Goal: Information Seeking & Learning: Learn about a topic

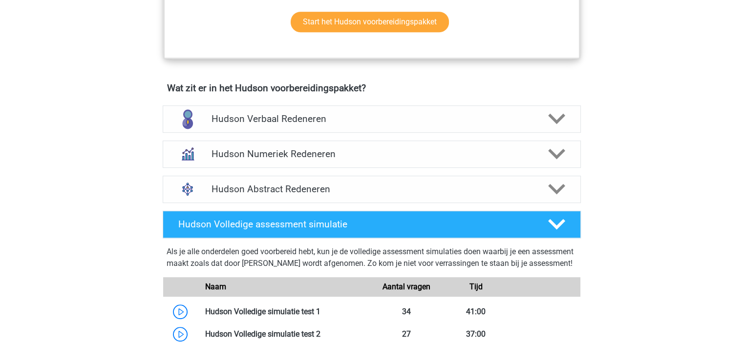
scroll to position [596, 0]
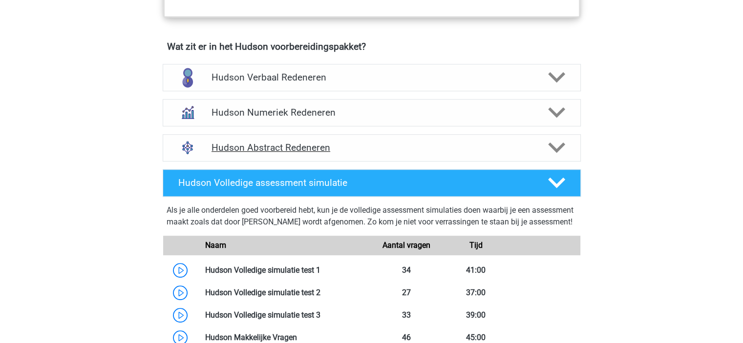
click at [559, 149] on polygon at bounding box center [556, 148] width 17 height 11
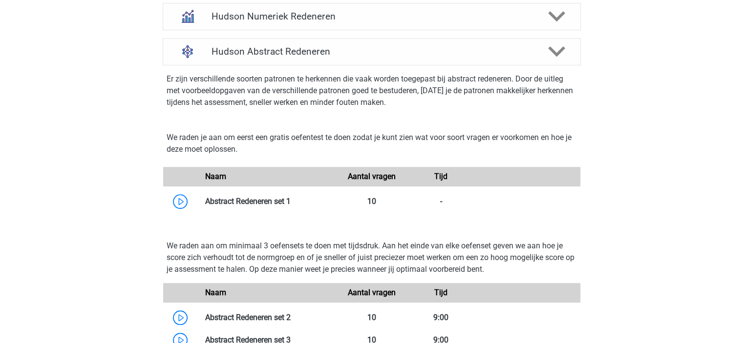
scroll to position [694, 0]
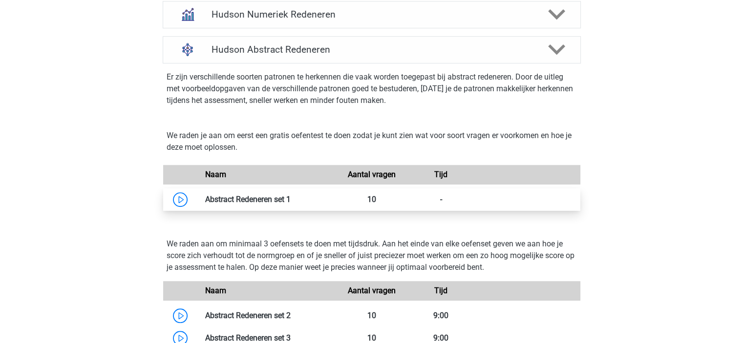
click at [291, 203] on link at bounding box center [291, 199] width 0 height 9
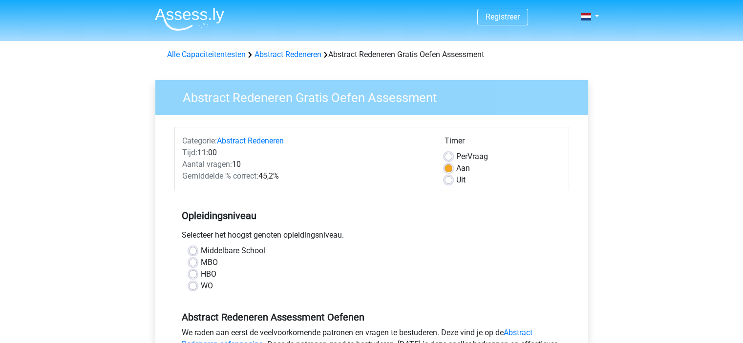
click at [201, 249] on label "Middelbare School" at bounding box center [233, 251] width 64 height 12
click at [193, 249] on input "Middelbare School" at bounding box center [193, 250] width 8 height 10
radio input "true"
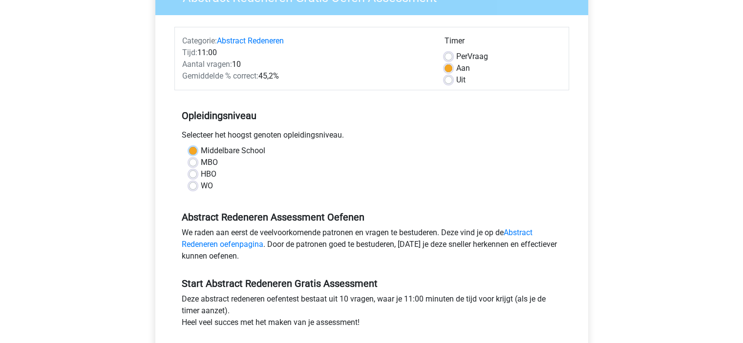
scroll to position [99, 0]
click at [456, 58] on label "Per Vraag" at bounding box center [472, 58] width 32 height 12
click at [448, 58] on input "Per Vraag" at bounding box center [449, 57] width 8 height 10
radio input "true"
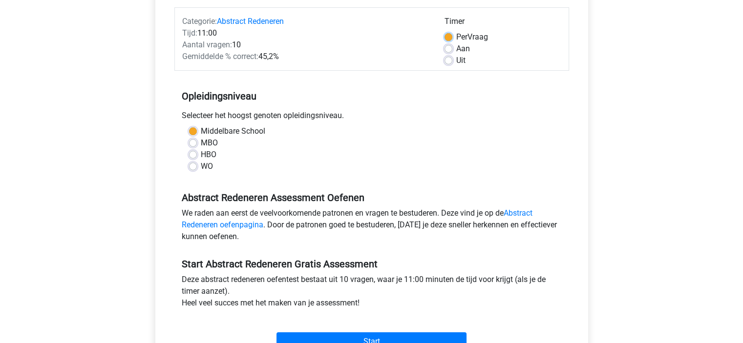
scroll to position [108, 0]
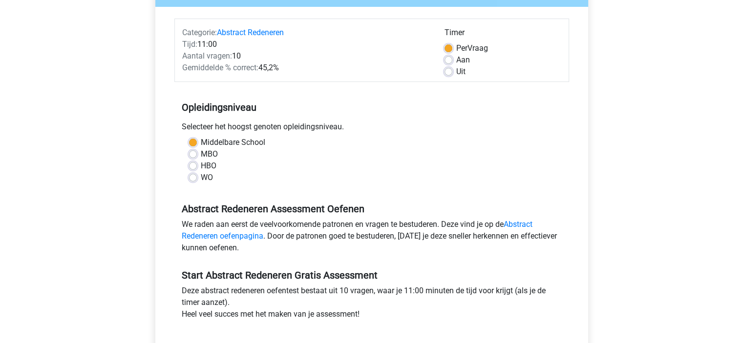
click at [456, 59] on label "Aan" at bounding box center [463, 60] width 14 height 12
click at [447, 59] on input "Aan" at bounding box center [449, 59] width 8 height 10
radio input "true"
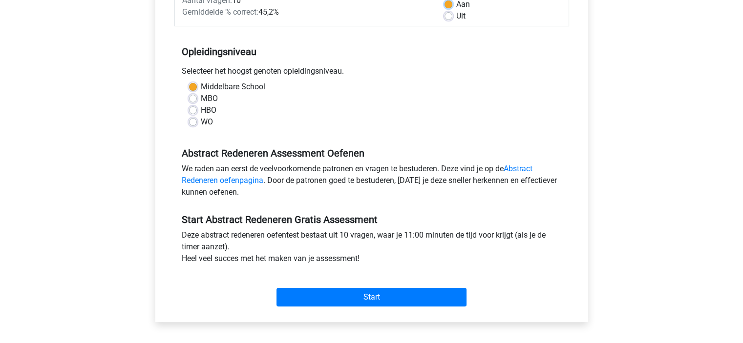
scroll to position [201, 0]
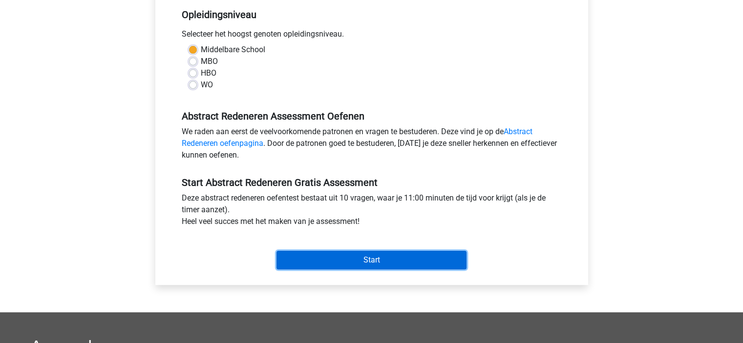
click at [382, 258] on input "Start" at bounding box center [372, 260] width 190 height 19
